Goal: Information Seeking & Learning: Learn about a topic

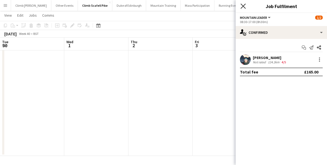
scroll to position [0, 185]
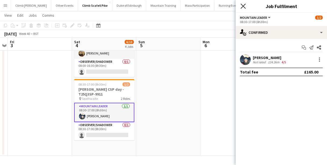
click at [243, 6] on icon at bounding box center [243, 5] width 5 height 5
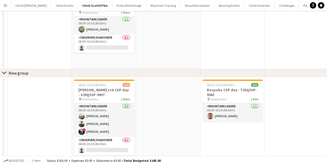
scroll to position [0, 0]
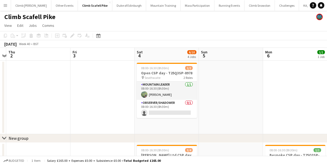
drag, startPoint x: 36, startPoint y: 75, endPoint x: 99, endPoint y: 70, distance: 63.8
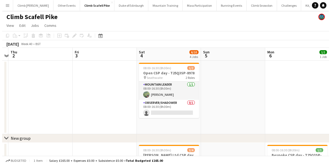
scroll to position [0, 121]
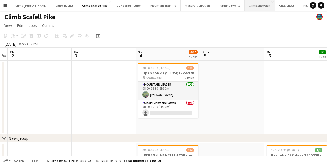
click at [252, 6] on button "Climb Snowdon Close" at bounding box center [260, 5] width 30 height 10
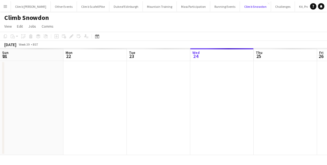
scroll to position [0, 128]
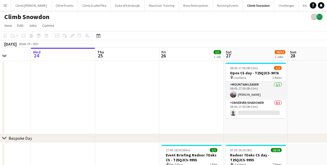
drag, startPoint x: 101, startPoint y: 89, endPoint x: 69, endPoint y: 91, distance: 31.7
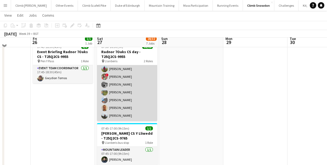
scroll to position [104, 0]
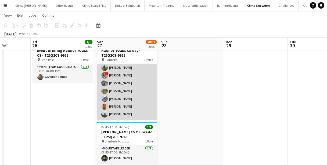
click at [115, 106] on app-card-role "Mountain Leader 17/17 07:40-16:30 (8h50m) Alec Reece craig holsgrove Clive Woos…" at bounding box center [127, 48] width 60 height 143
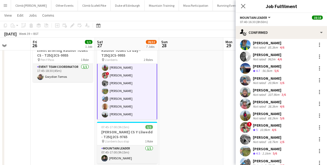
scroll to position [105, 0]
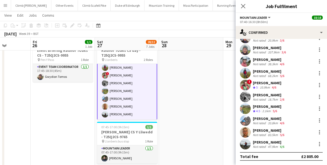
click at [243, 130] on app-user-avatar at bounding box center [245, 132] width 11 height 11
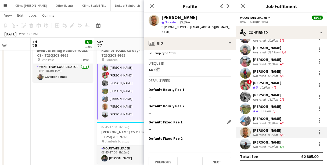
scroll to position [330, 0]
click at [211, 157] on button "Next" at bounding box center [216, 162] width 29 height 11
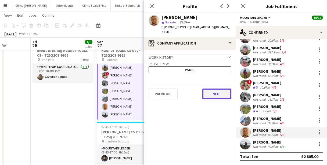
click at [214, 97] on button "Next" at bounding box center [216, 94] width 29 height 11
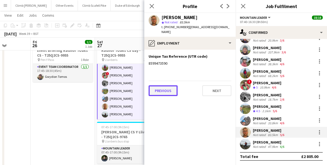
click at [162, 88] on button "Previous" at bounding box center [163, 90] width 29 height 11
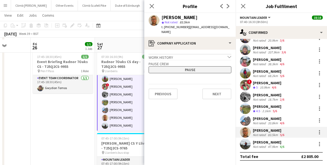
scroll to position [89, 0]
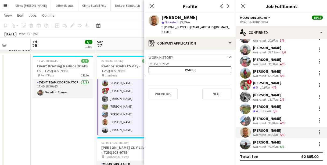
click at [231, 56] on icon at bounding box center [229, 57] width 3 height 2
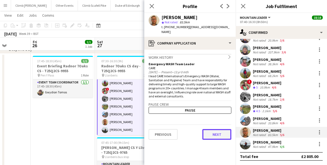
click at [216, 135] on button "Next" at bounding box center [216, 134] width 29 height 11
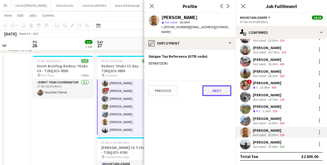
click at [209, 92] on button "Next" at bounding box center [216, 90] width 29 height 11
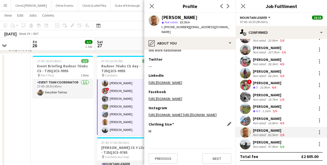
scroll to position [349, 0]
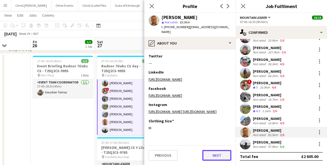
click at [214, 157] on button "Next" at bounding box center [216, 155] width 29 height 11
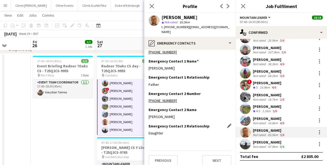
scroll to position [16, 0]
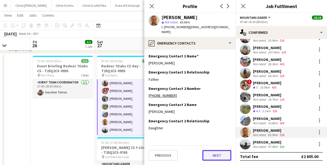
click at [213, 153] on button "Next" at bounding box center [216, 155] width 29 height 11
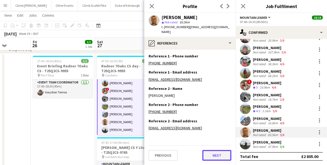
click at [210, 153] on button "Next" at bounding box center [216, 155] width 29 height 11
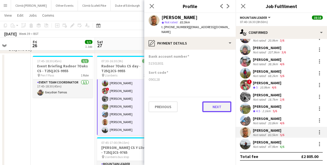
click at [213, 107] on button "Next" at bounding box center [216, 107] width 29 height 11
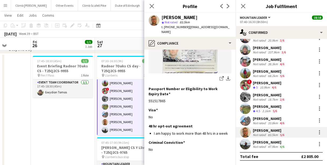
scroll to position [120, 0]
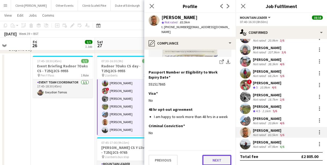
click at [212, 156] on button "Next" at bounding box center [216, 160] width 29 height 11
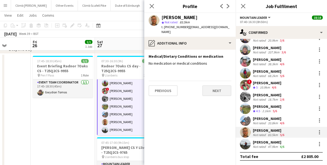
scroll to position [0, 0]
click at [217, 94] on button "Next" at bounding box center [216, 90] width 29 height 11
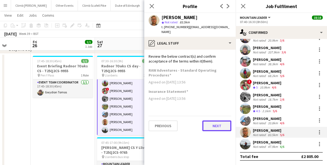
click at [217, 126] on button "Next" at bounding box center [216, 126] width 29 height 11
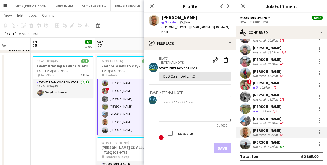
scroll to position [97, 0]
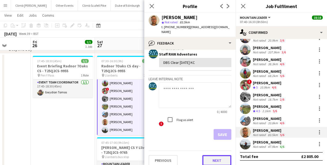
click at [214, 155] on button "Next" at bounding box center [216, 160] width 29 height 11
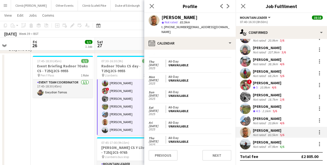
scroll to position [618, 0]
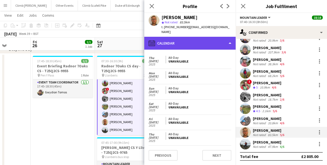
click at [196, 44] on div "calendar-full Calendar" at bounding box center [189, 43] width 91 height 13
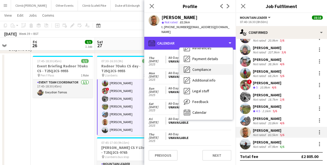
scroll to position [61, 0]
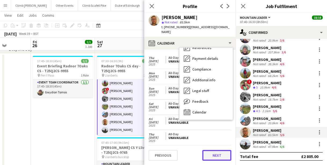
click at [213, 157] on button "Next" at bounding box center [216, 155] width 29 height 11
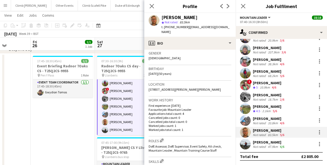
scroll to position [89, 0]
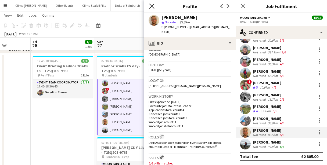
click at [150, 6] on icon "Close pop-in" at bounding box center [151, 5] width 5 height 5
